Goal: Task Accomplishment & Management: Use online tool/utility

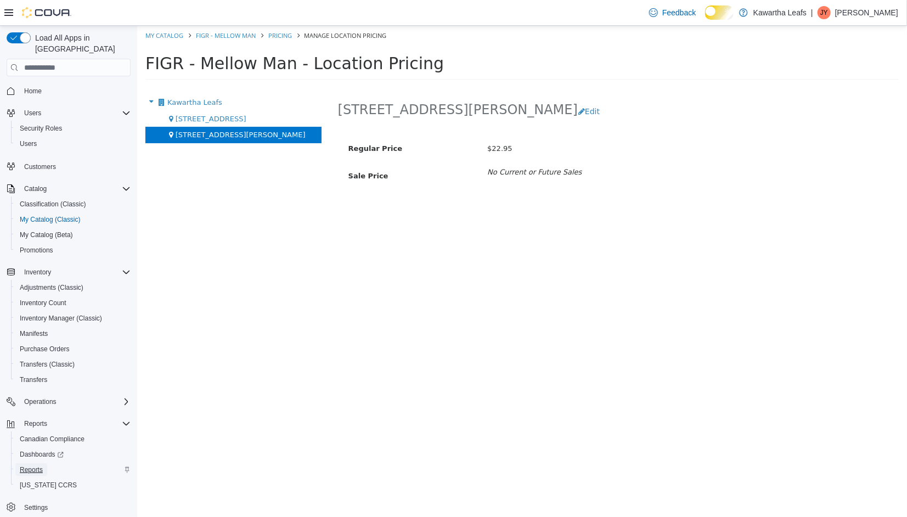
click at [39, 465] on span "Reports" at bounding box center [31, 469] width 23 height 9
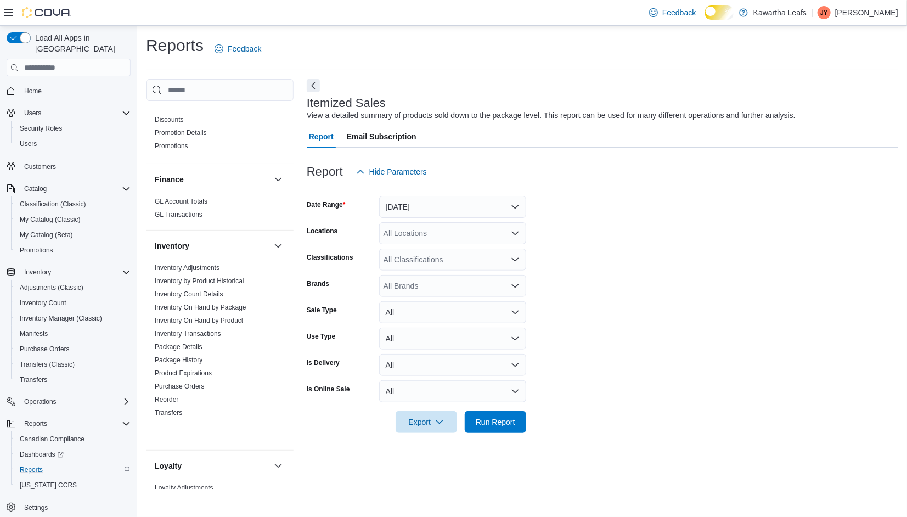
scroll to position [679, 0]
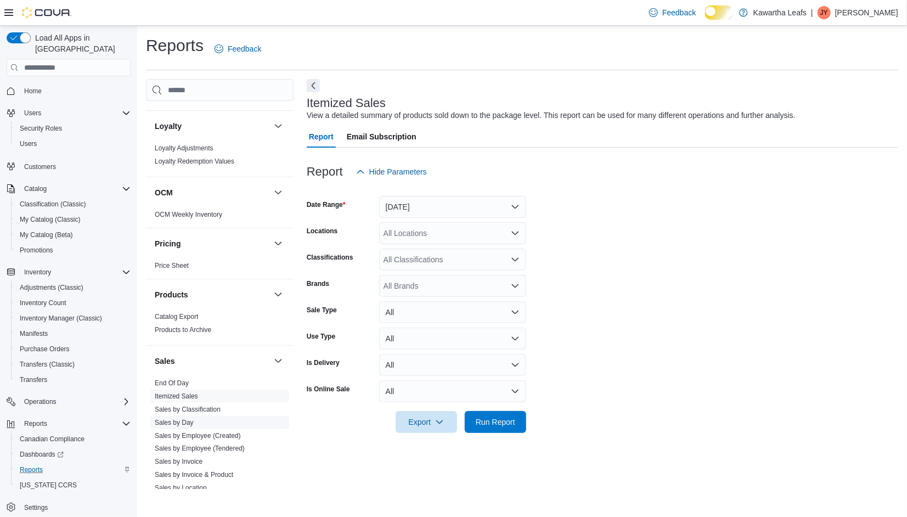
click at [170, 426] on link "Sales by Day" at bounding box center [174, 423] width 39 height 8
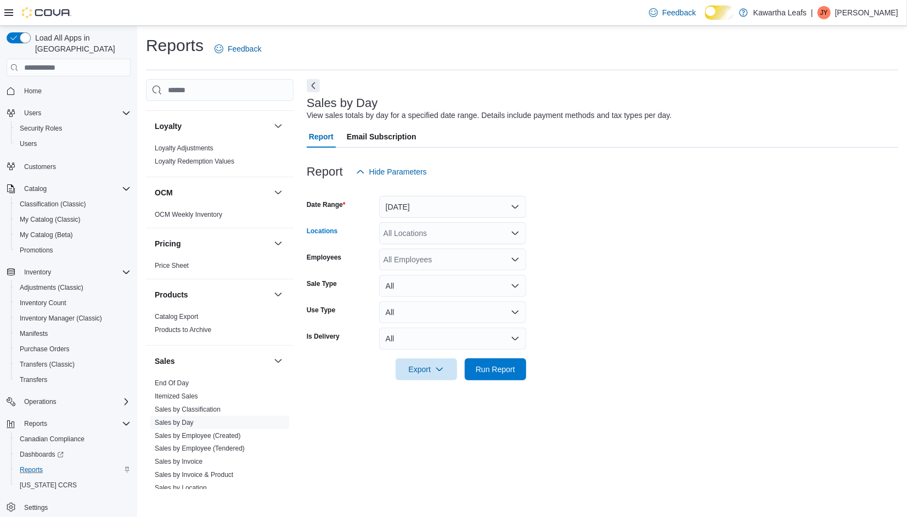
click at [515, 238] on icon "Open list of options" at bounding box center [515, 233] width 9 height 9
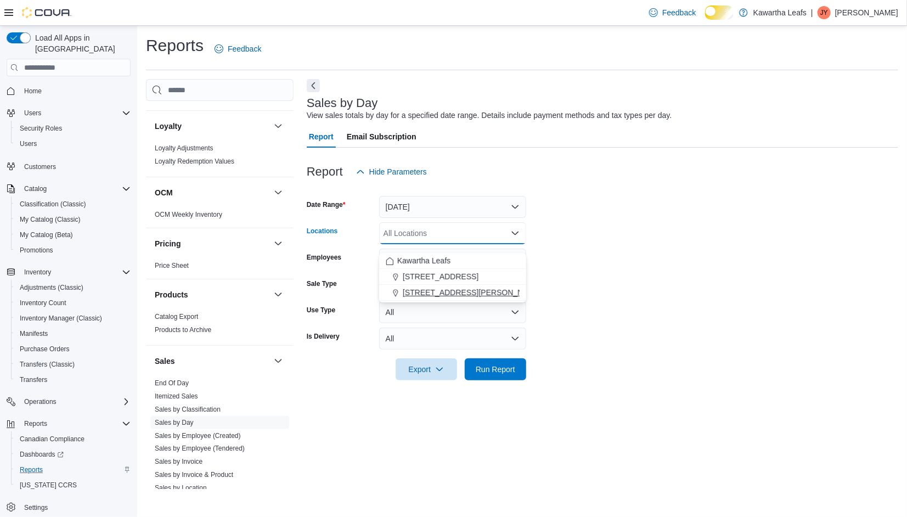
click at [441, 293] on span "[STREET_ADDRESS][PERSON_NAME]" at bounding box center [472, 292] width 139 height 11
click at [593, 308] on form "Date Range [DATE] Locations [STREET_ADDRESS][PERSON_NAME] Selected. [STREET_ADD…" at bounding box center [603, 282] width 592 height 198
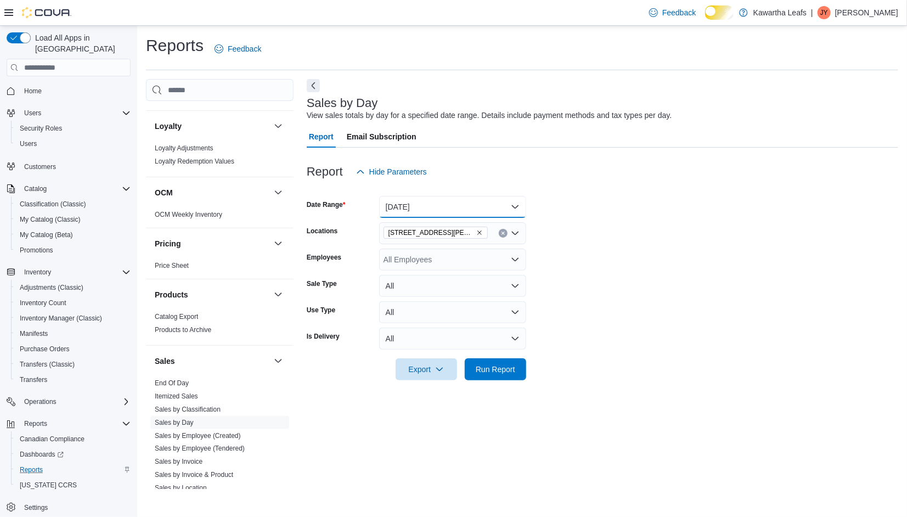
click at [515, 218] on button "[DATE]" at bounding box center [452, 207] width 147 height 22
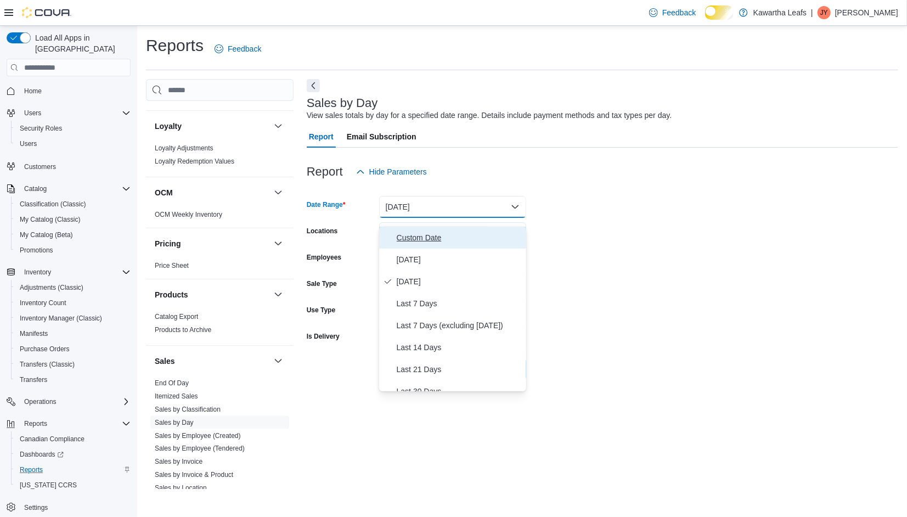
click at [421, 235] on span "Custom Date" at bounding box center [459, 237] width 125 height 13
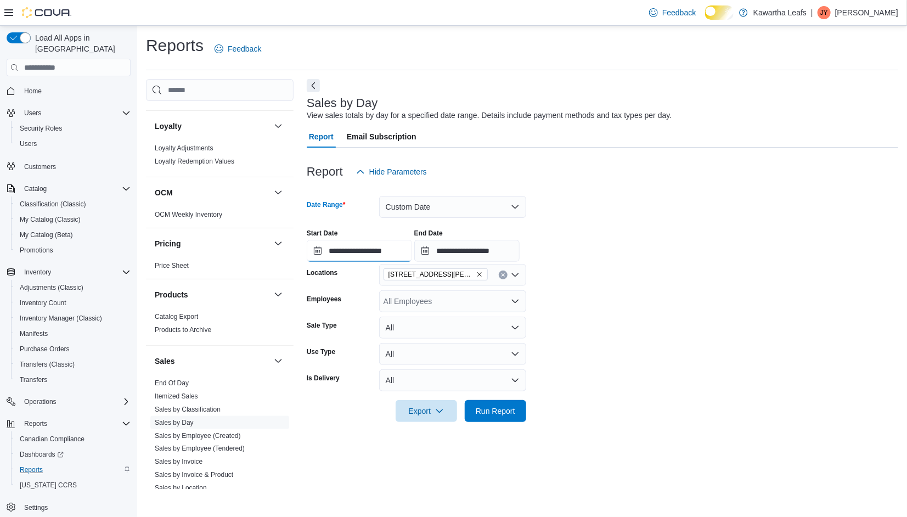
click at [376, 259] on input "**********" at bounding box center [359, 251] width 105 height 22
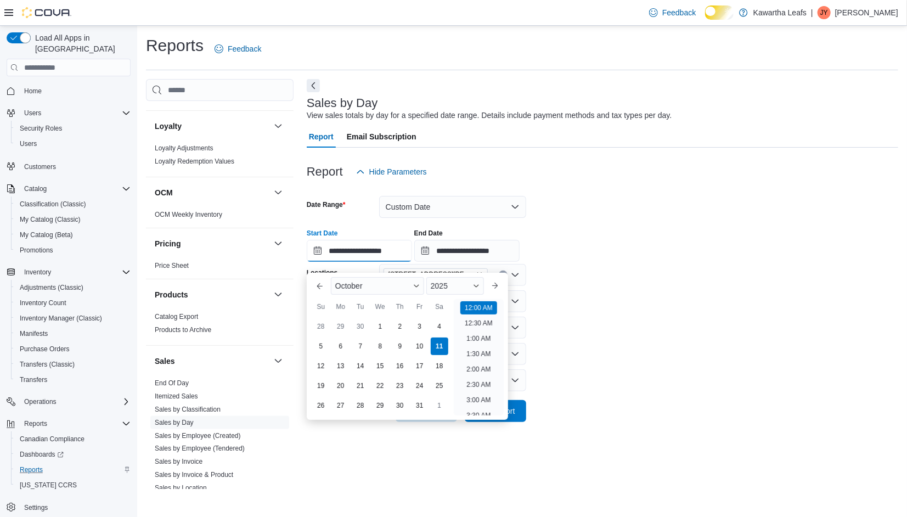
scroll to position [34, 0]
click at [314, 286] on button "Previous Month" at bounding box center [320, 286] width 18 height 18
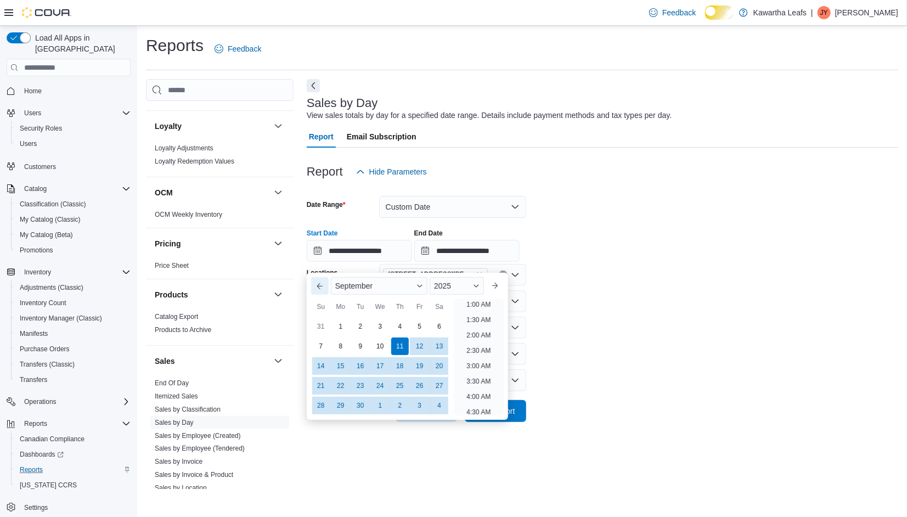
scroll to position [2, 0]
click at [339, 325] on div "1" at bounding box center [340, 326] width 19 height 19
type input "**********"
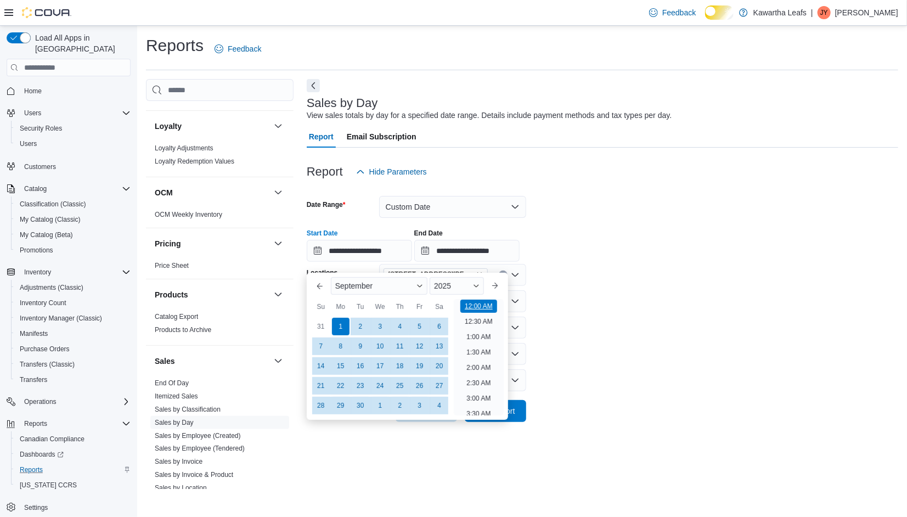
click at [472, 306] on li "12:00 AM" at bounding box center [478, 306] width 37 height 13
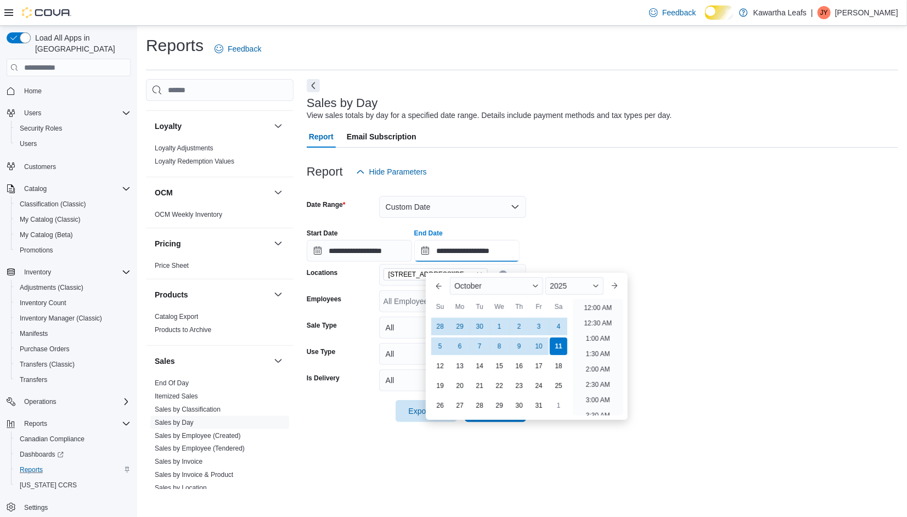
click at [520, 262] on input "**********" at bounding box center [466, 251] width 105 height 22
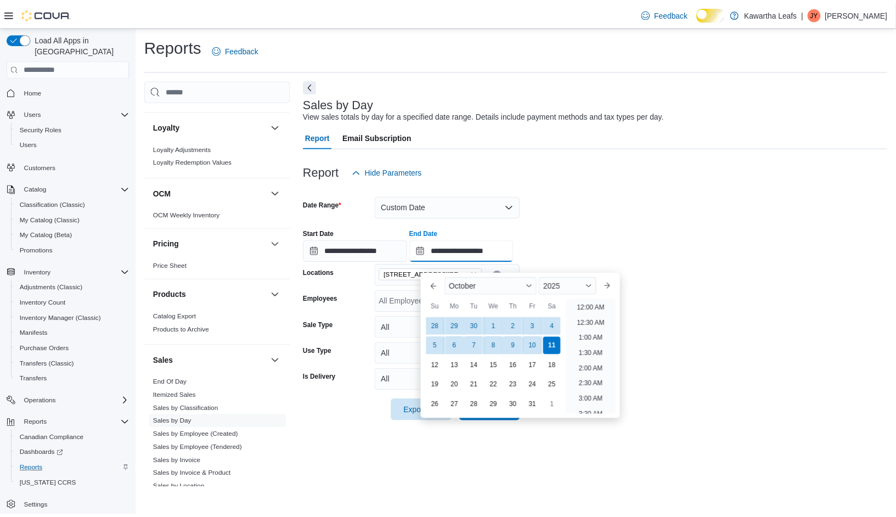
scroll to position [623, 0]
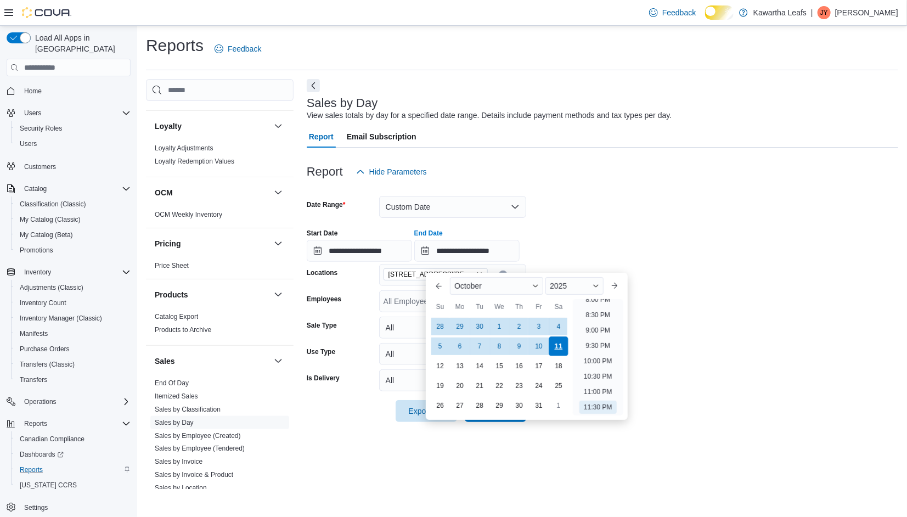
click at [558, 351] on div "11" at bounding box center [558, 345] width 19 height 19
click at [518, 421] on span "Run Report" at bounding box center [495, 411] width 48 height 22
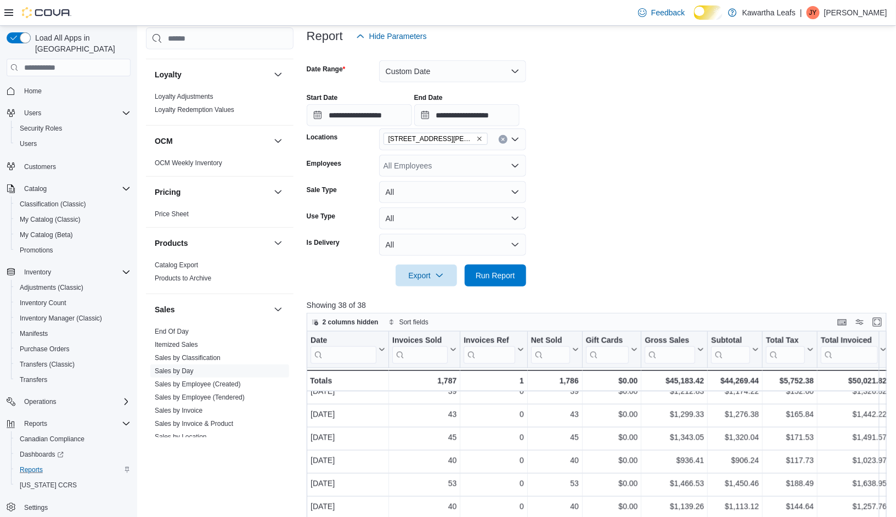
scroll to position [135, 0]
click at [887, 332] on div "2 columns hidden Sort fields" at bounding box center [597, 322] width 580 height 19
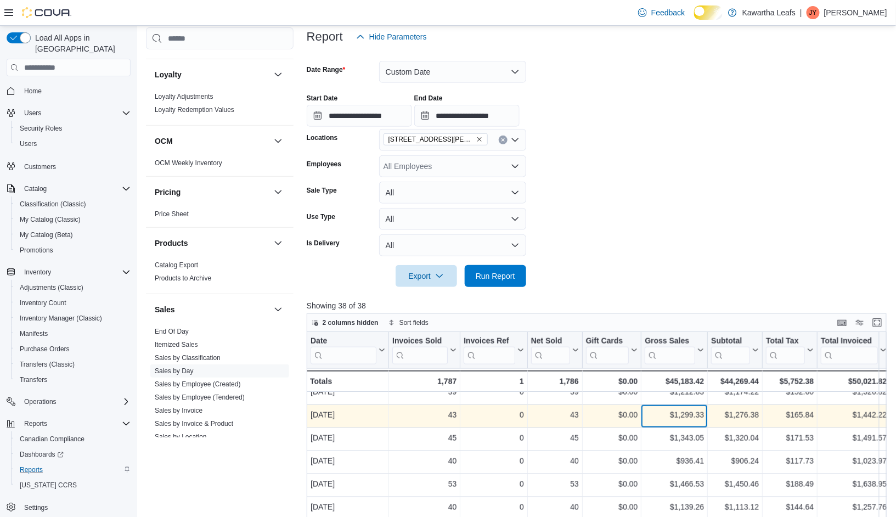
click at [663, 429] on div "$1,299.33 - Gross Sales, column 6, row 25" at bounding box center [675, 417] width 66 height 23
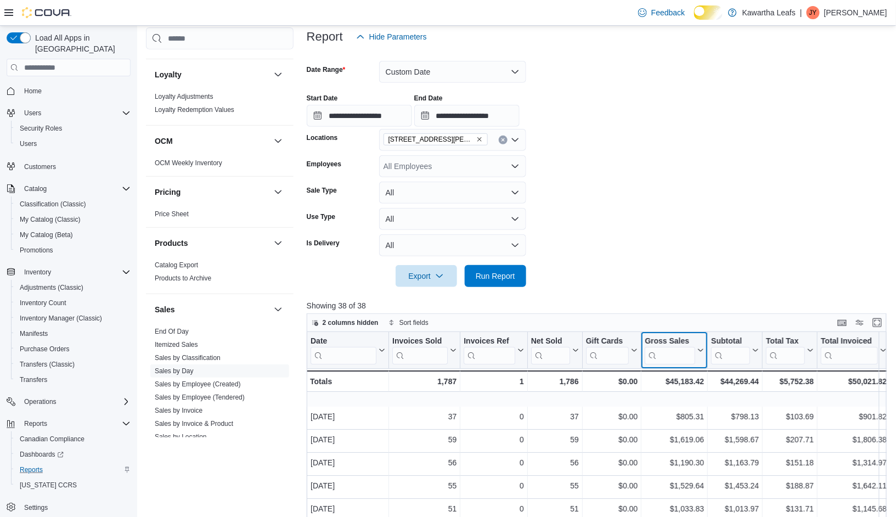
scroll to position [0, 0]
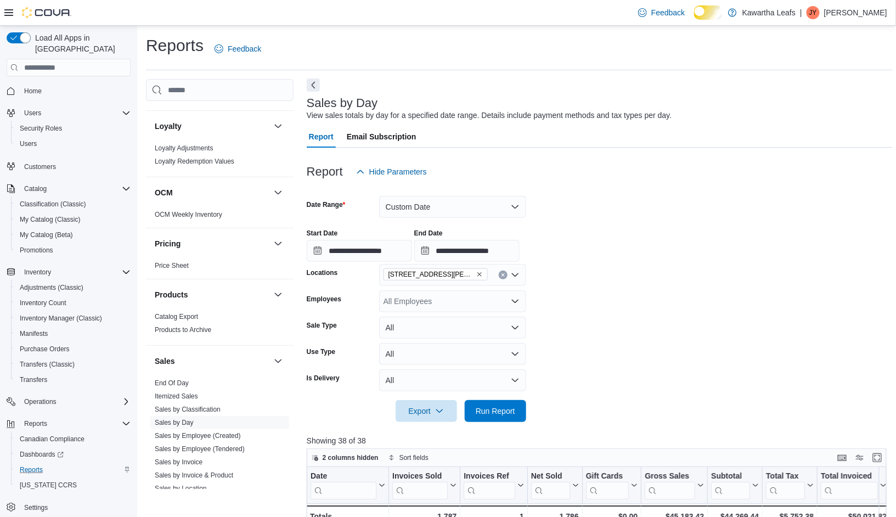
click at [313, 88] on button "Next" at bounding box center [313, 84] width 13 height 13
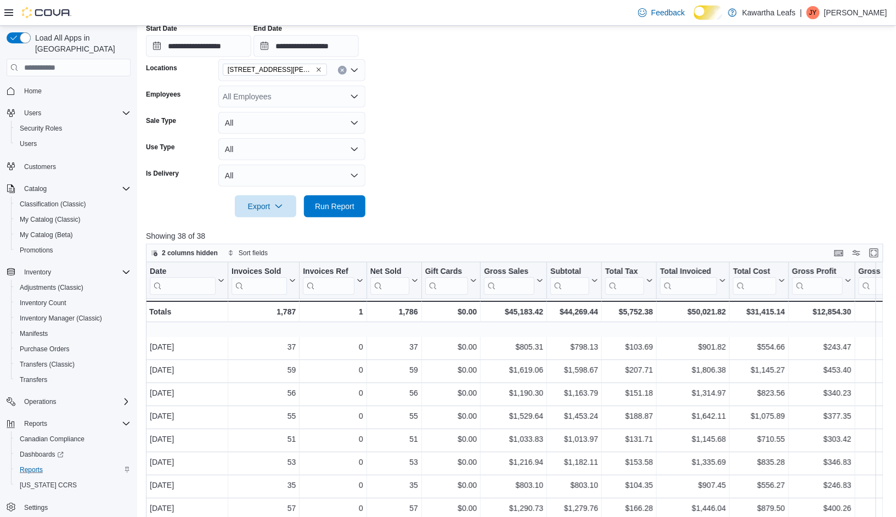
scroll to position [204, 0]
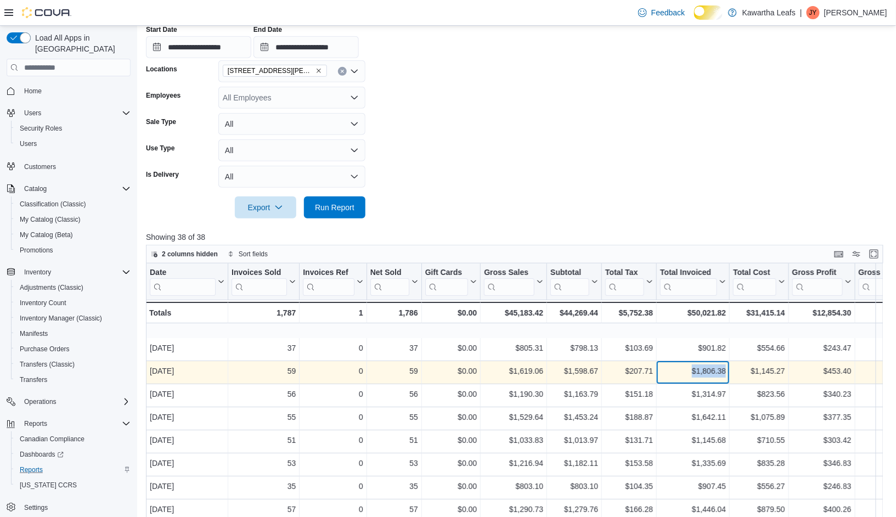
drag, startPoint x: 684, startPoint y: 386, endPoint x: 732, endPoint y: 390, distance: 48.4
click at [732, 385] on div "[DATE] - Date, column 1, row 2 59 - Invoices Sold, column 2, row 2 0 - Invoices…" at bounding box center [683, 373] width 1075 height 23
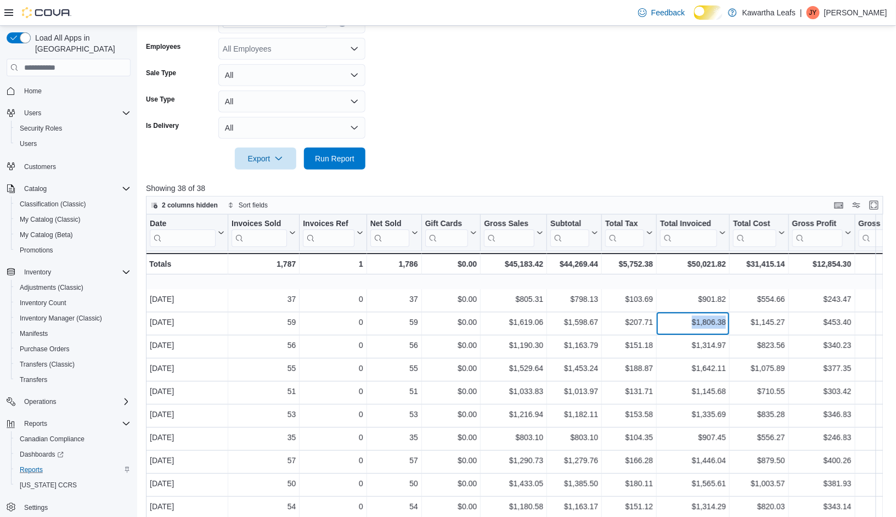
scroll to position [262, 0]
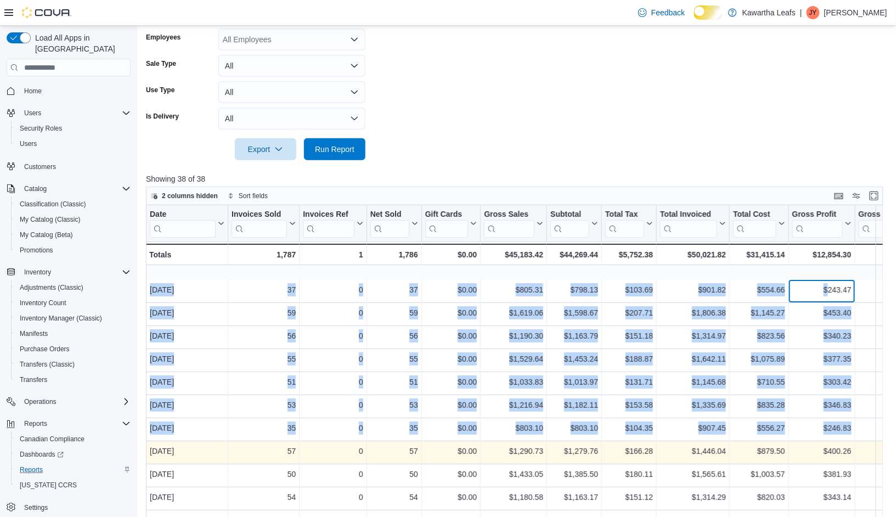
drag, startPoint x: 822, startPoint y: 304, endPoint x: 857, endPoint y: 459, distance: 159.2
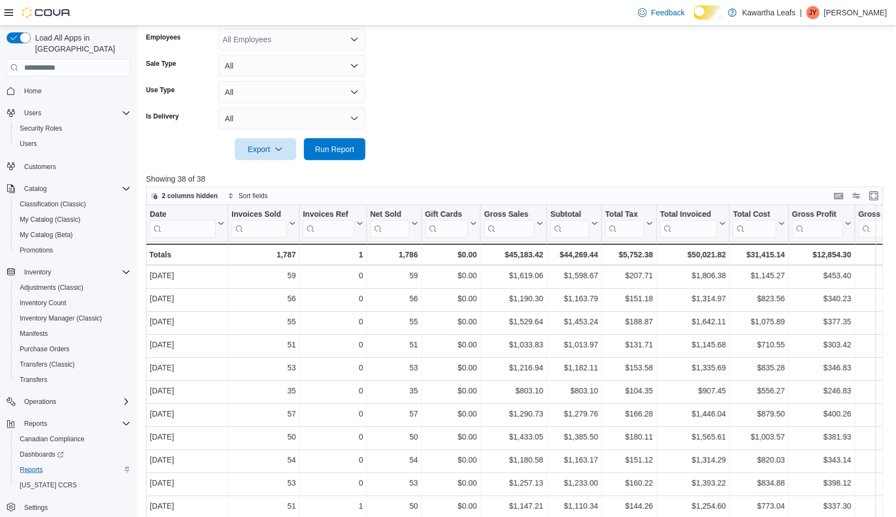
scroll to position [0, 0]
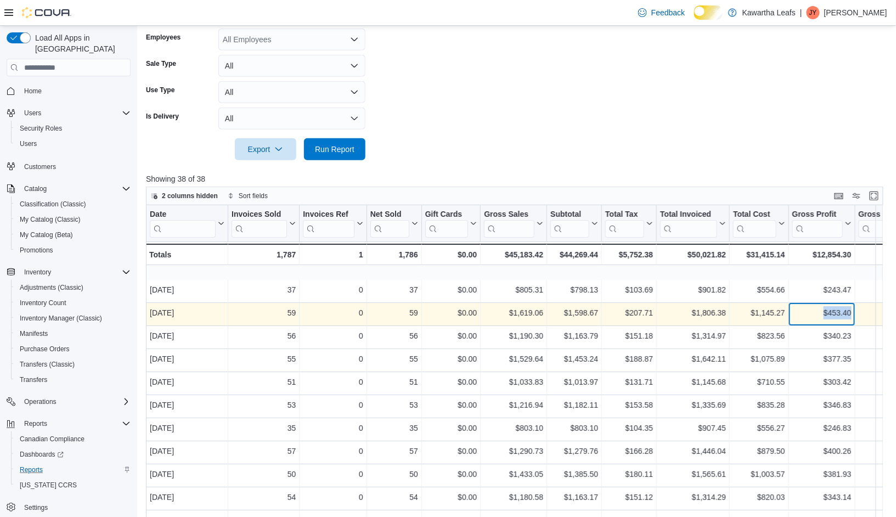
drag, startPoint x: 819, startPoint y: 327, endPoint x: 855, endPoint y: 327, distance: 36.2
click at [855, 327] on div "$453.40 - Gross Profit, column 11, row 2" at bounding box center [822, 314] width 66 height 23
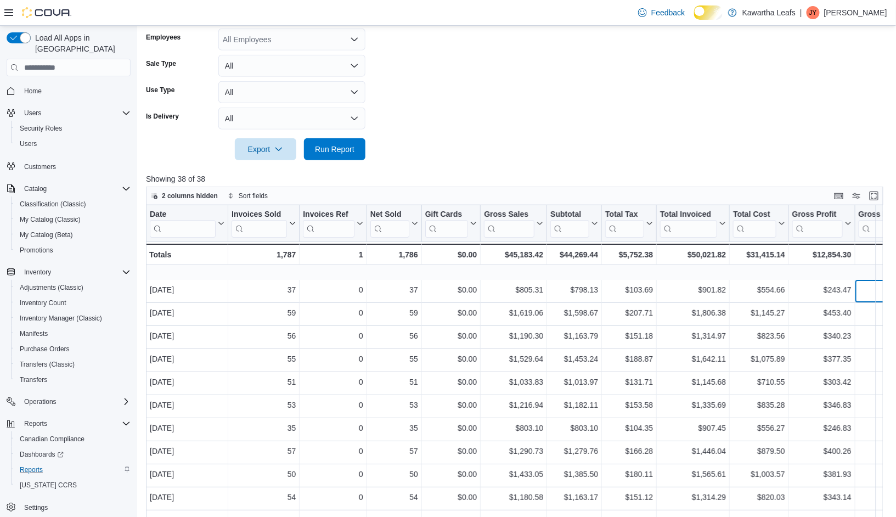
click at [879, 295] on div "30.50% - Gross Margin, column 12, row 1" at bounding box center [891, 291] width 71 height 23
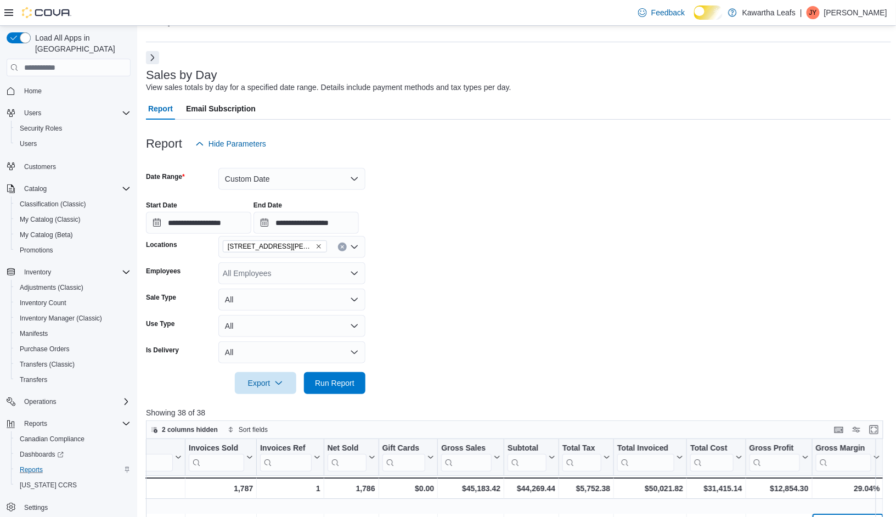
scroll to position [27, 0]
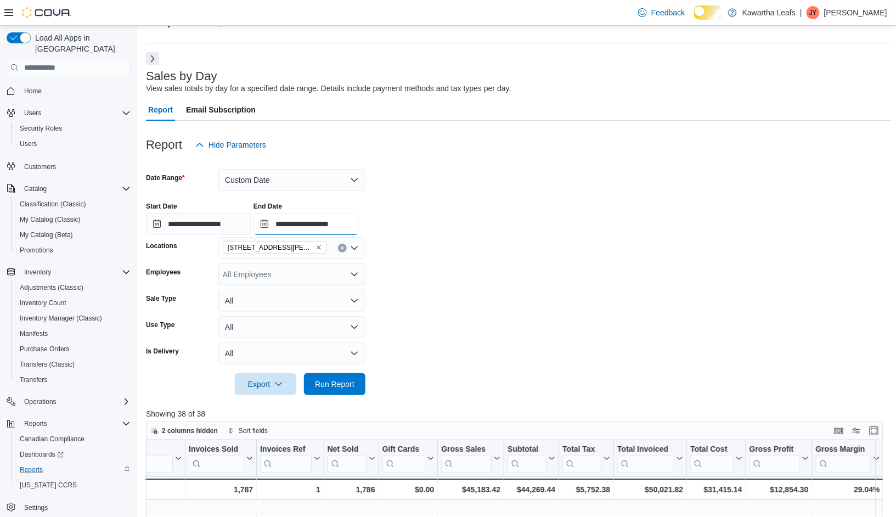
click at [359, 235] on input "**********" at bounding box center [306, 224] width 105 height 22
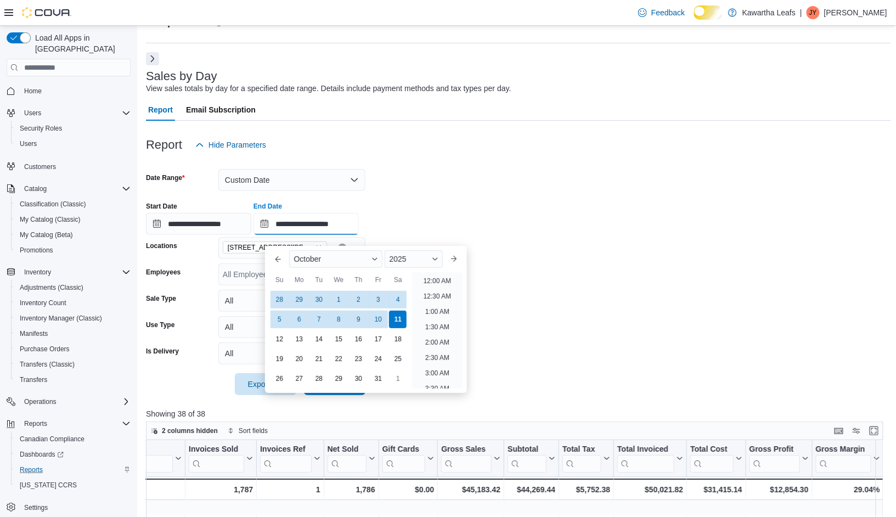
scroll to position [623, 0]
click at [317, 297] on div "30" at bounding box center [319, 299] width 19 height 19
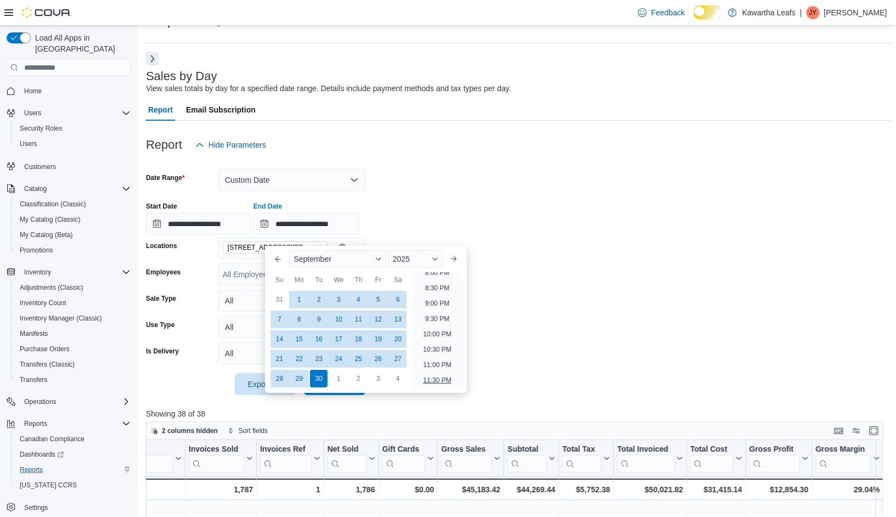
click at [447, 380] on li "11:30 PM" at bounding box center [437, 380] width 37 height 13
type input "**********"
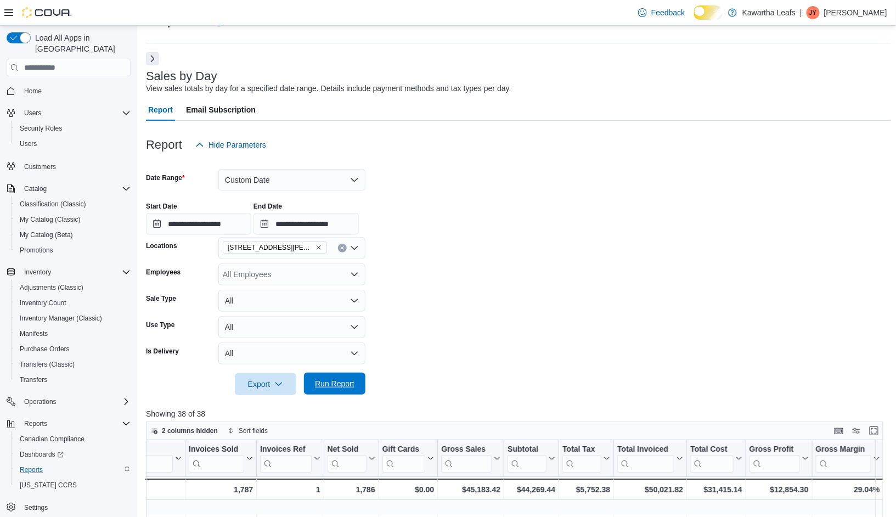
click at [344, 389] on span "Run Report" at bounding box center [335, 383] width 40 height 11
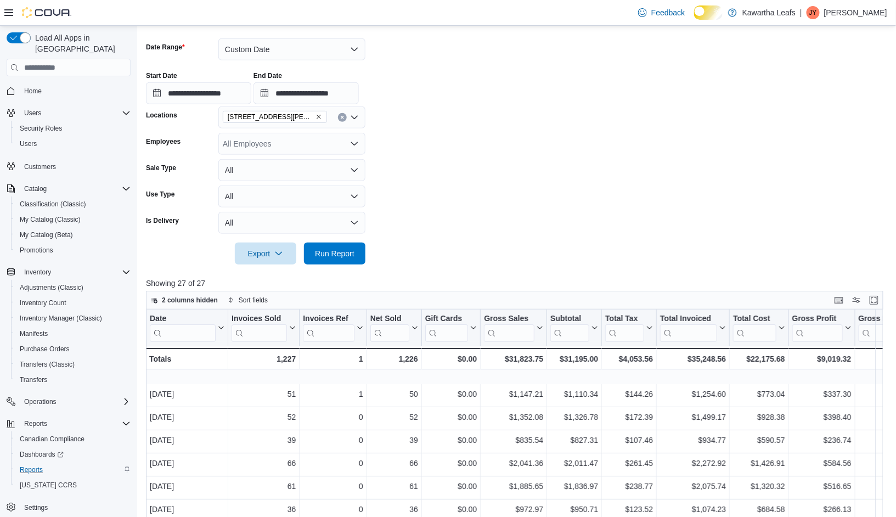
scroll to position [176, 0]
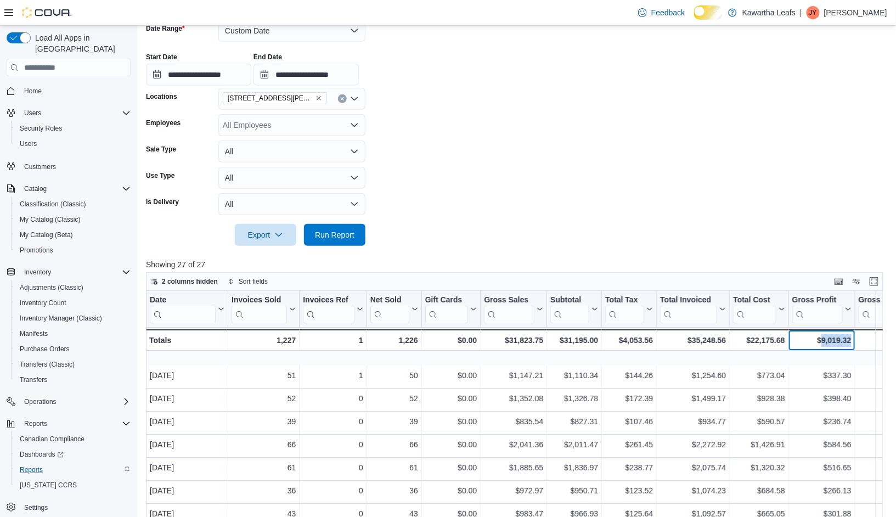
drag, startPoint x: 815, startPoint y: 364, endPoint x: 852, endPoint y: 366, distance: 37.3
click at [852, 351] on div "$9,019.32 - Gross Profit, column 11, row 28" at bounding box center [822, 339] width 66 height 21
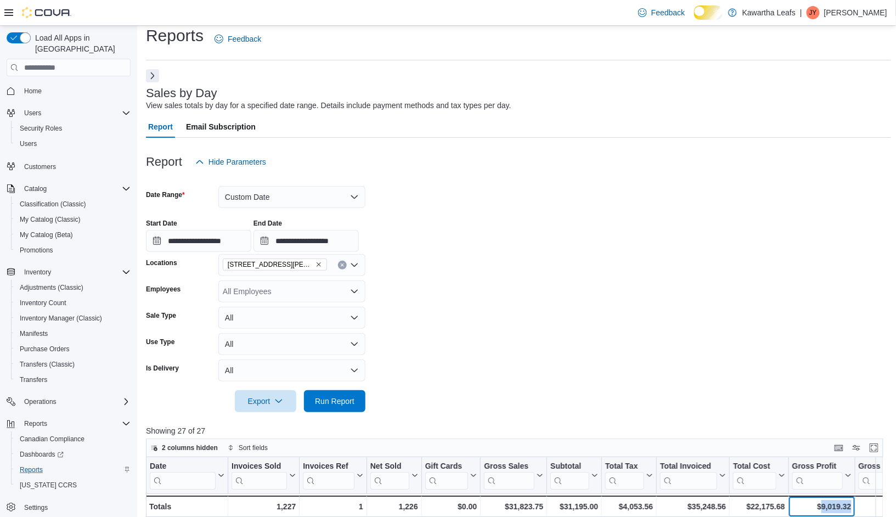
scroll to position [0, 0]
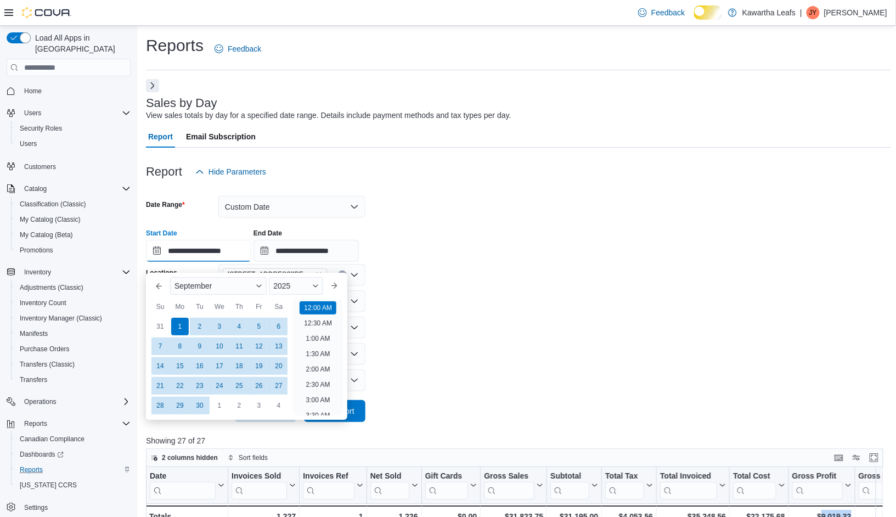
click at [251, 261] on input "**********" at bounding box center [198, 251] width 105 height 22
click at [261, 283] on span "Button. Open the month selector. September is currently selected." at bounding box center [259, 286] width 7 height 7
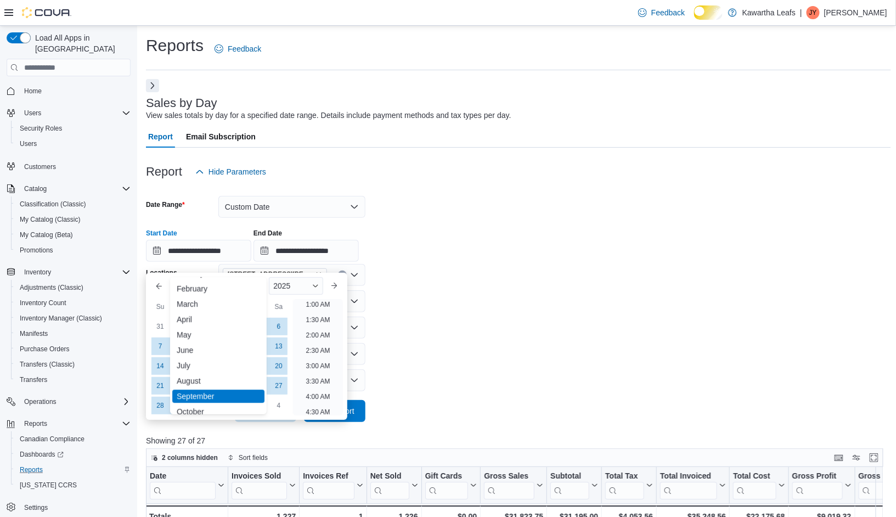
scroll to position [29, 0]
click at [195, 395] on div "October" at bounding box center [218, 397] width 92 height 13
type input "**********"
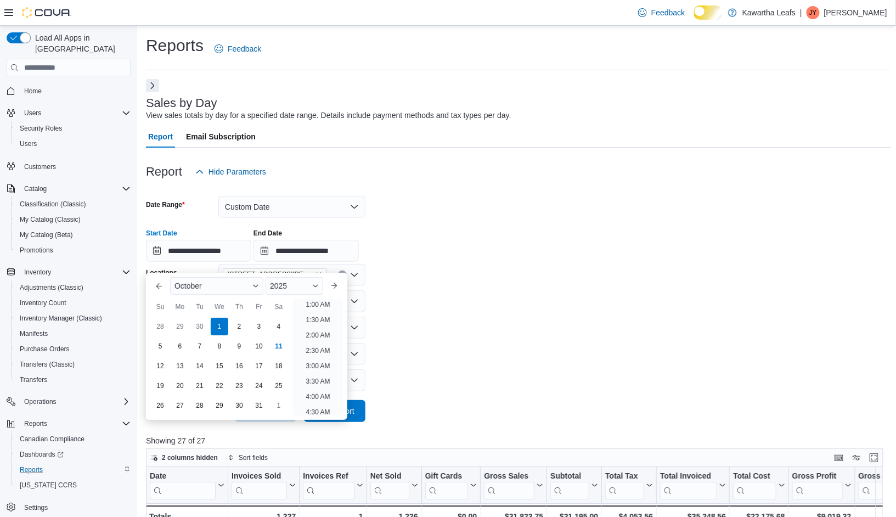
scroll to position [2, 0]
click at [222, 327] on div "1" at bounding box center [219, 326] width 19 height 19
click at [307, 305] on li "12:00 AM" at bounding box center [318, 306] width 37 height 13
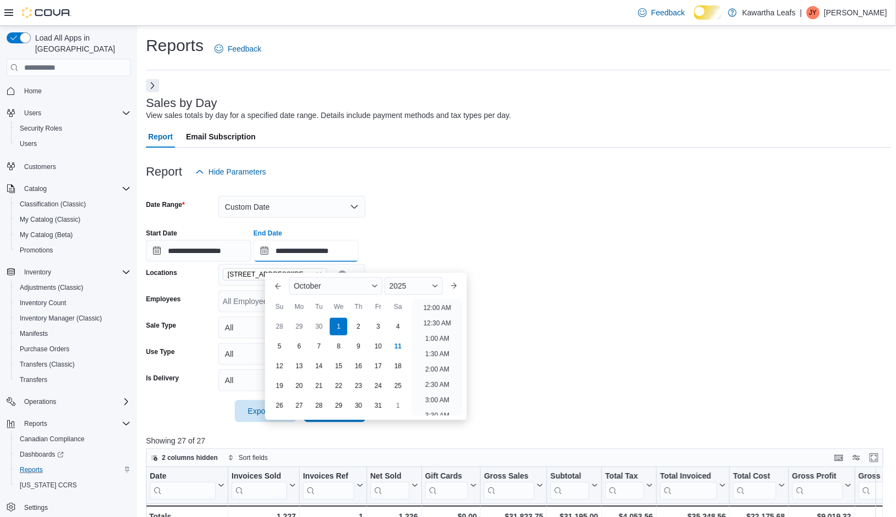
click at [359, 262] on input "**********" at bounding box center [306, 251] width 105 height 22
click at [397, 348] on div "11" at bounding box center [398, 345] width 19 height 19
type input "**********"
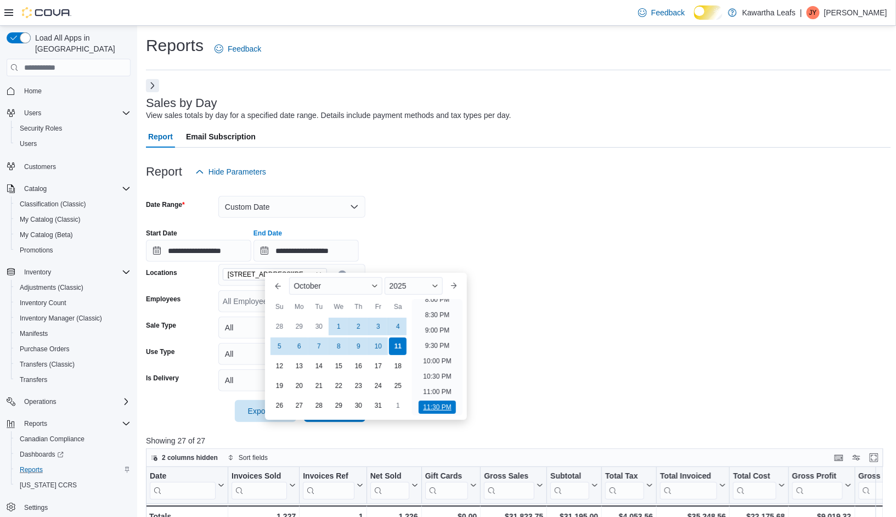
click at [446, 404] on li "11:30 PM" at bounding box center [437, 407] width 37 height 13
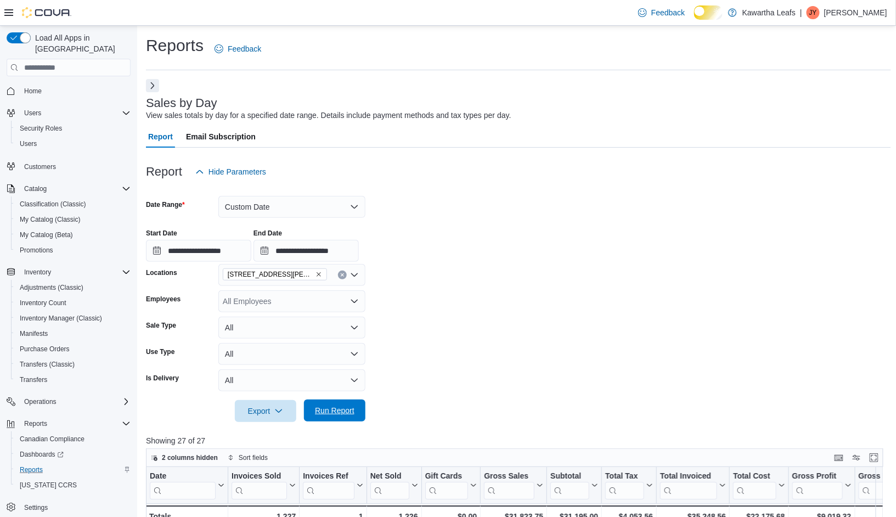
click at [337, 416] on span "Run Report" at bounding box center [335, 410] width 40 height 11
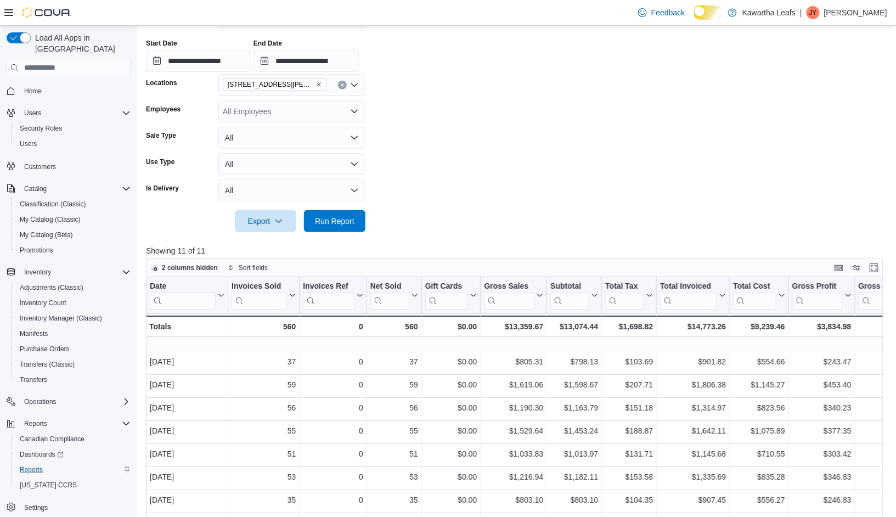
scroll to position [192, 0]
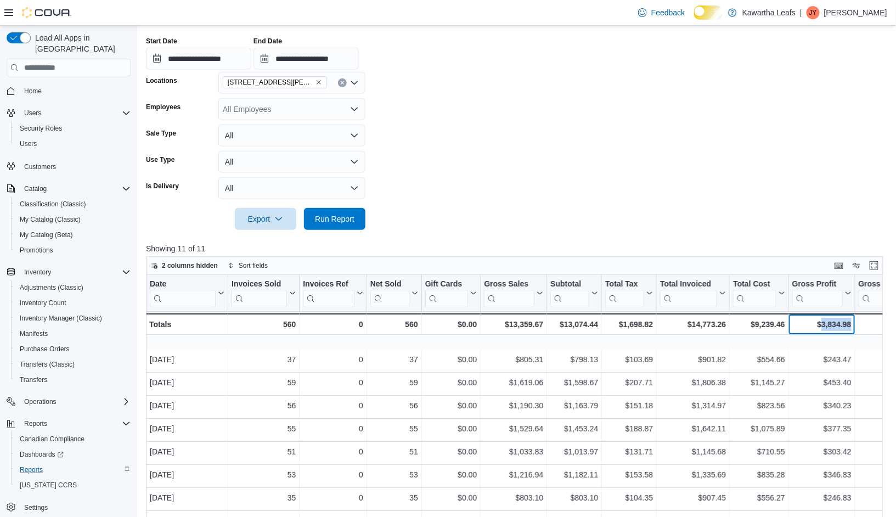
drag, startPoint x: 851, startPoint y: 347, endPoint x: 814, endPoint y: 349, distance: 36.8
click at [814, 331] on div "$3,834.98" at bounding box center [821, 324] width 59 height 13
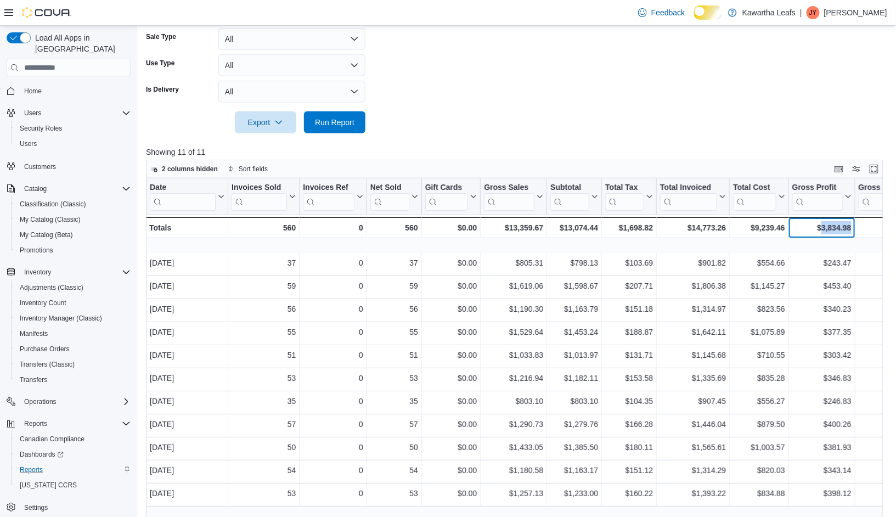
scroll to position [367, 0]
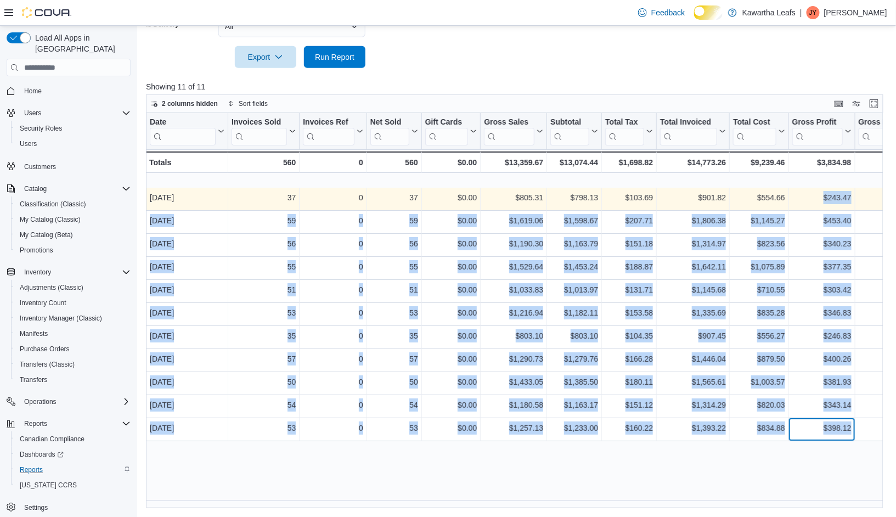
drag, startPoint x: 852, startPoint y: 431, endPoint x: 793, endPoint y: 201, distance: 237.3
click at [793, 193] on div "Date Click to view column header actions Invoices Sold Click to view column hea…" at bounding box center [683, 277] width 1075 height 328
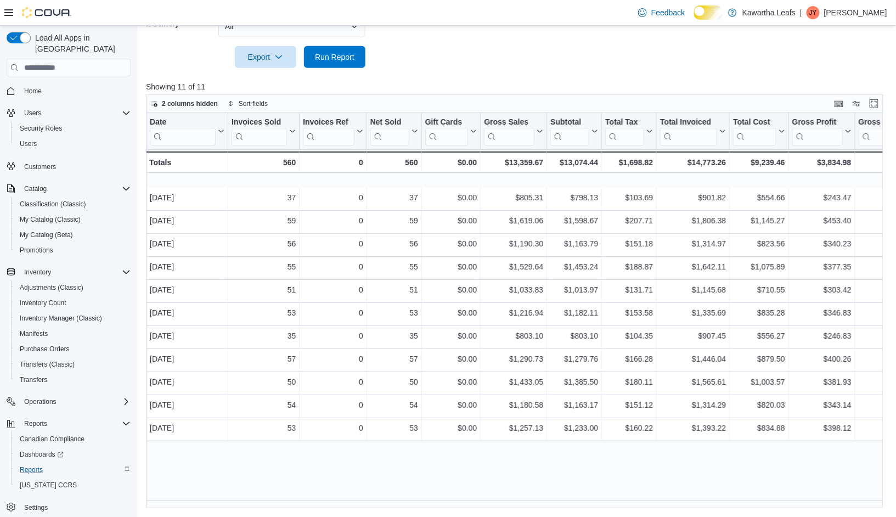
click at [774, 477] on div "Date Click to view column header actions Invoices Sold Click to view column hea…" at bounding box center [518, 311] width 745 height 396
drag, startPoint x: 814, startPoint y: 173, endPoint x: 856, endPoint y: 173, distance: 42.3
click at [856, 173] on div "Totals - Date, column 1, row 12 560 - Invoices Sold, column 2, row 12 0 - Invoi…" at bounding box center [872, 161] width 1453 height 21
click at [730, 470] on div "Date Click to view column header actions Invoices Sold Click to view column hea…" at bounding box center [518, 311] width 745 height 396
click at [852, 470] on div "Date Click to view column header actions Invoices Sold Click to view column hea…" at bounding box center [518, 311] width 745 height 396
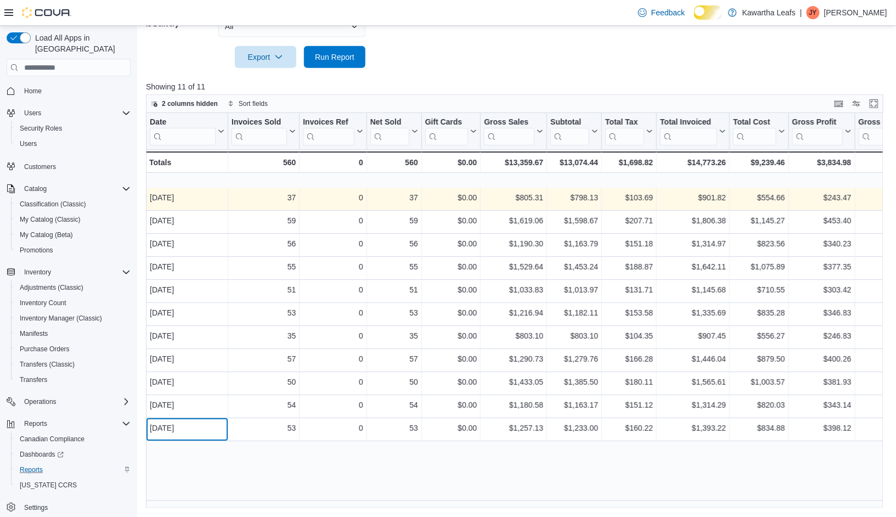
drag, startPoint x: 215, startPoint y: 430, endPoint x: 148, endPoint y: 195, distance: 243.7
click at [148, 195] on div "Date Click to view column header actions Invoices Sold Click to view column hea…" at bounding box center [683, 277] width 1075 height 328
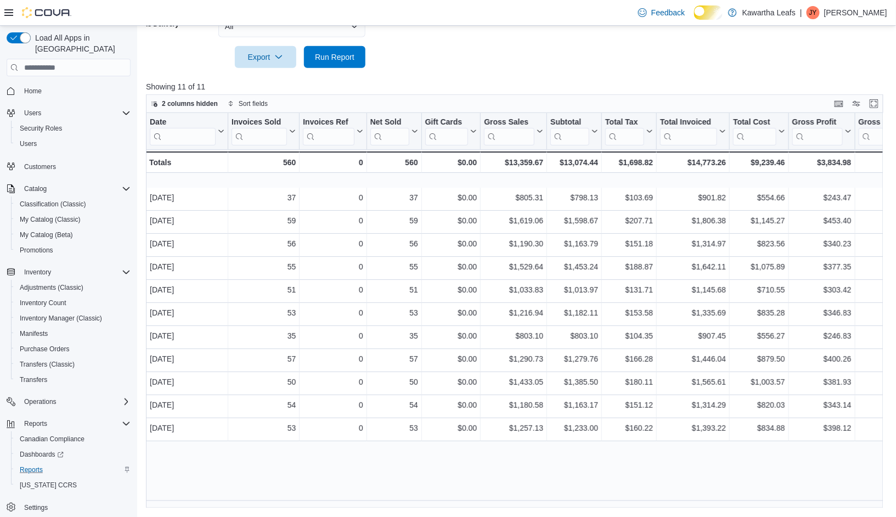
click at [240, 463] on div "Date Click to view column header actions Invoices Sold Click to view column hea…" at bounding box center [518, 311] width 745 height 396
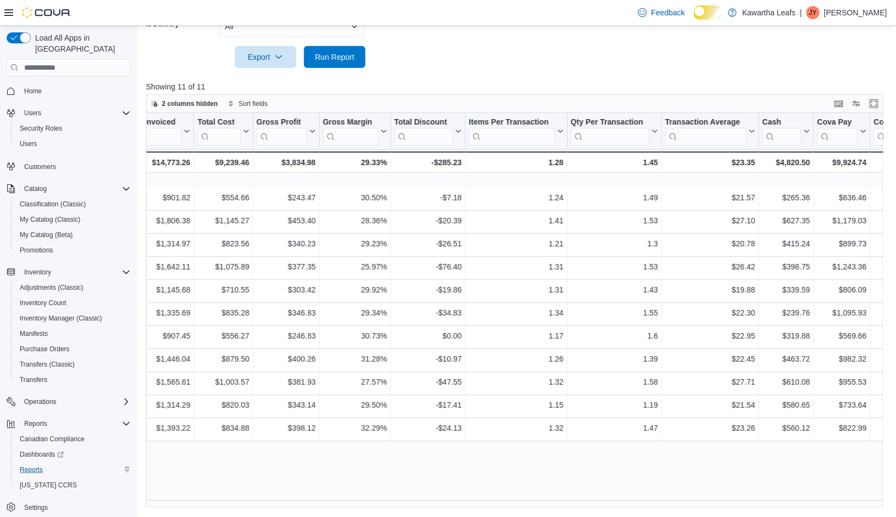
scroll to position [0, 707]
